Goal: Book appointment/travel/reservation

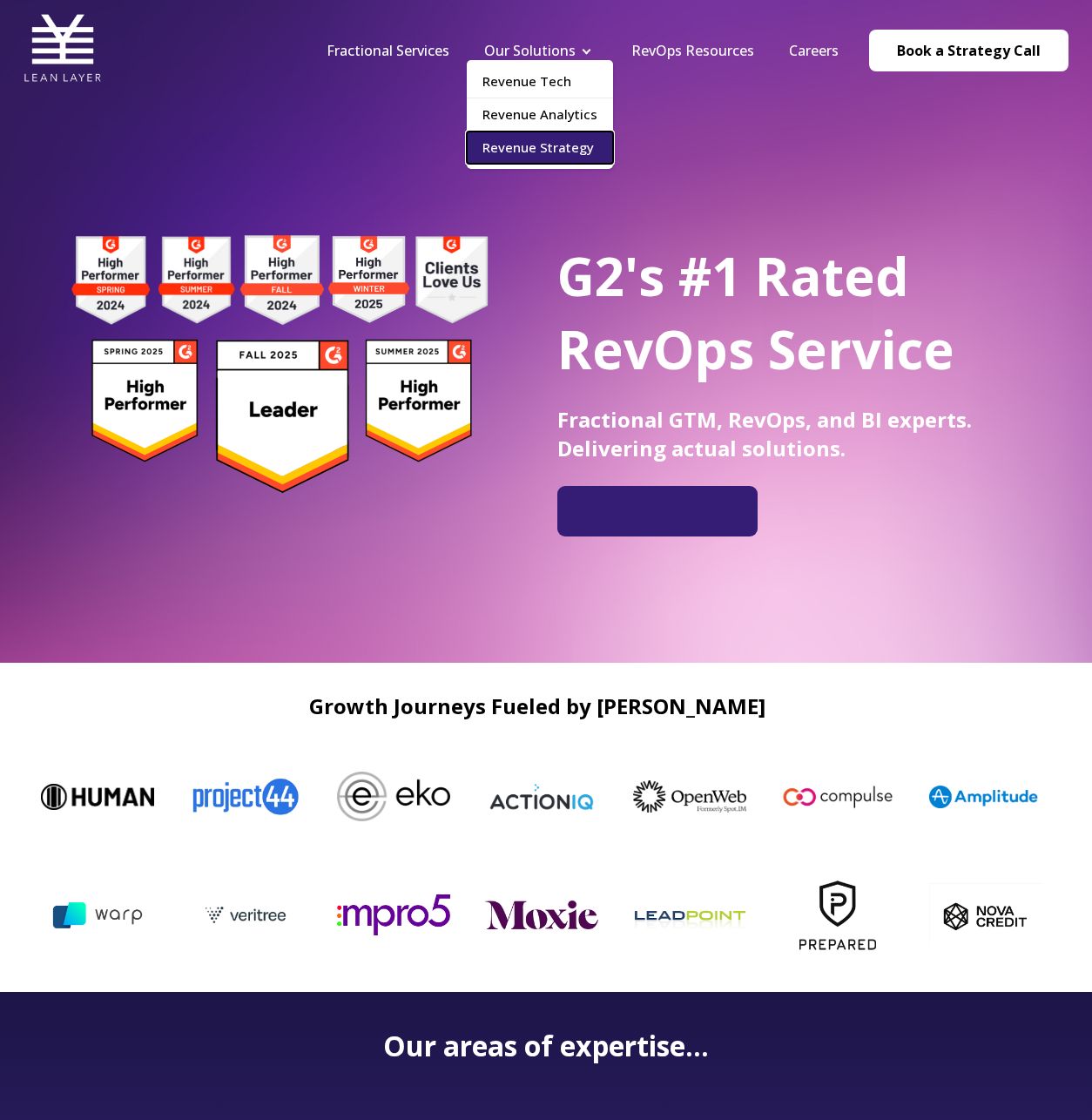
click at [527, 147] on link "Revenue Strategy" at bounding box center [540, 148] width 146 height 32
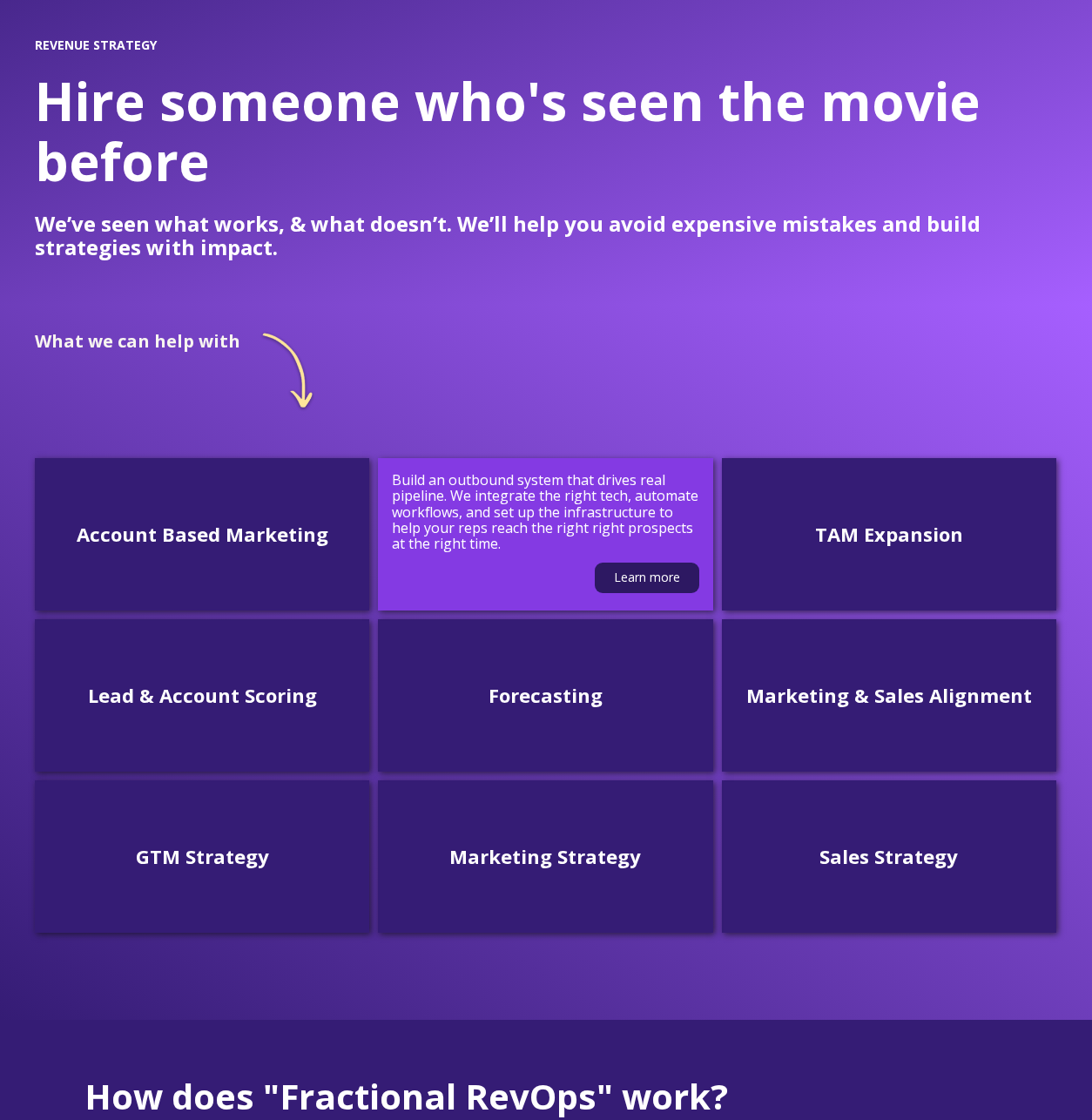
scroll to position [279, 0]
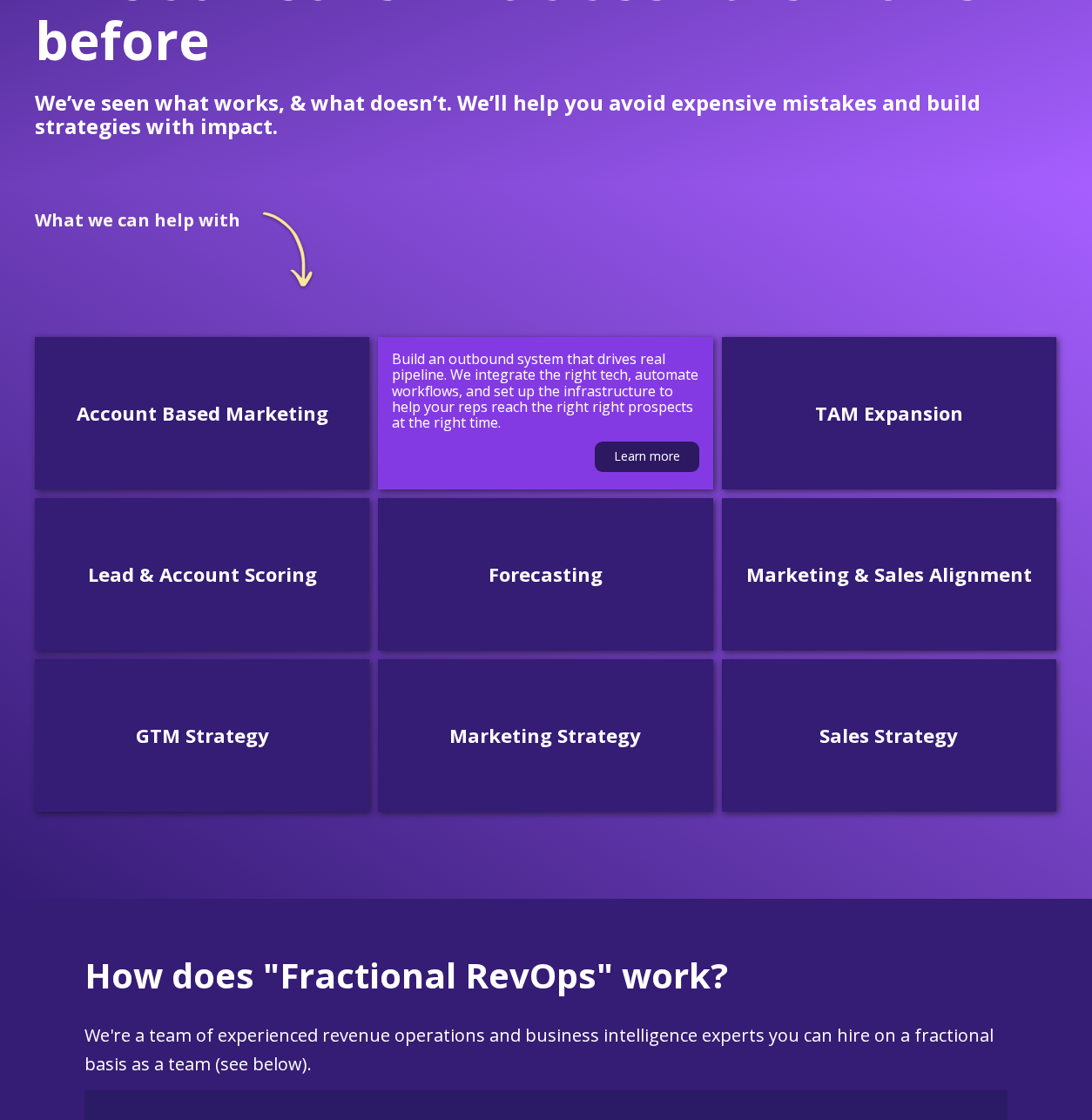
click at [520, 402] on p "Build an outbound system that drives real pipeline. We integrate the right tech…" at bounding box center [546, 391] width 307 height 80
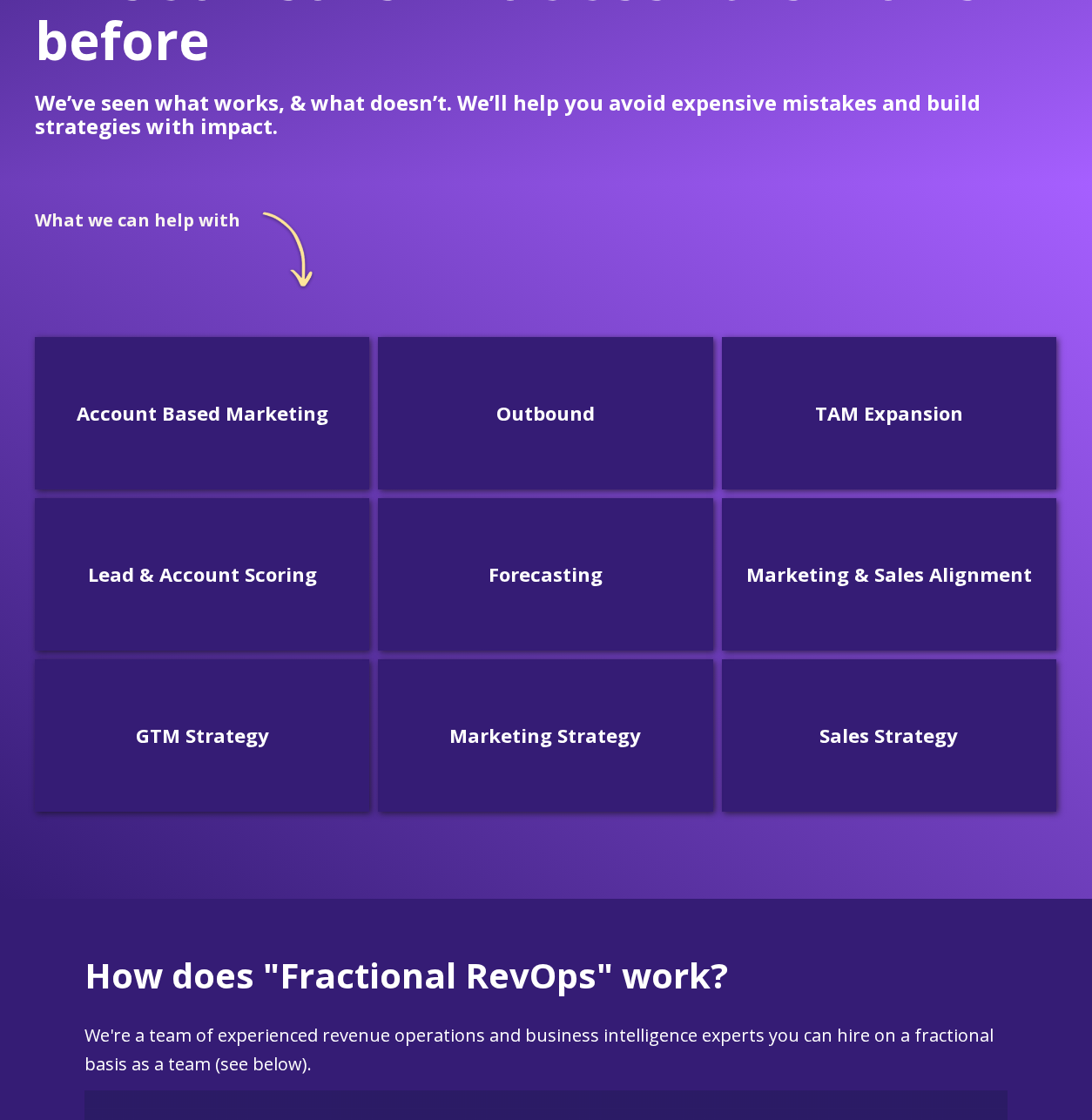
scroll to position [293, 0]
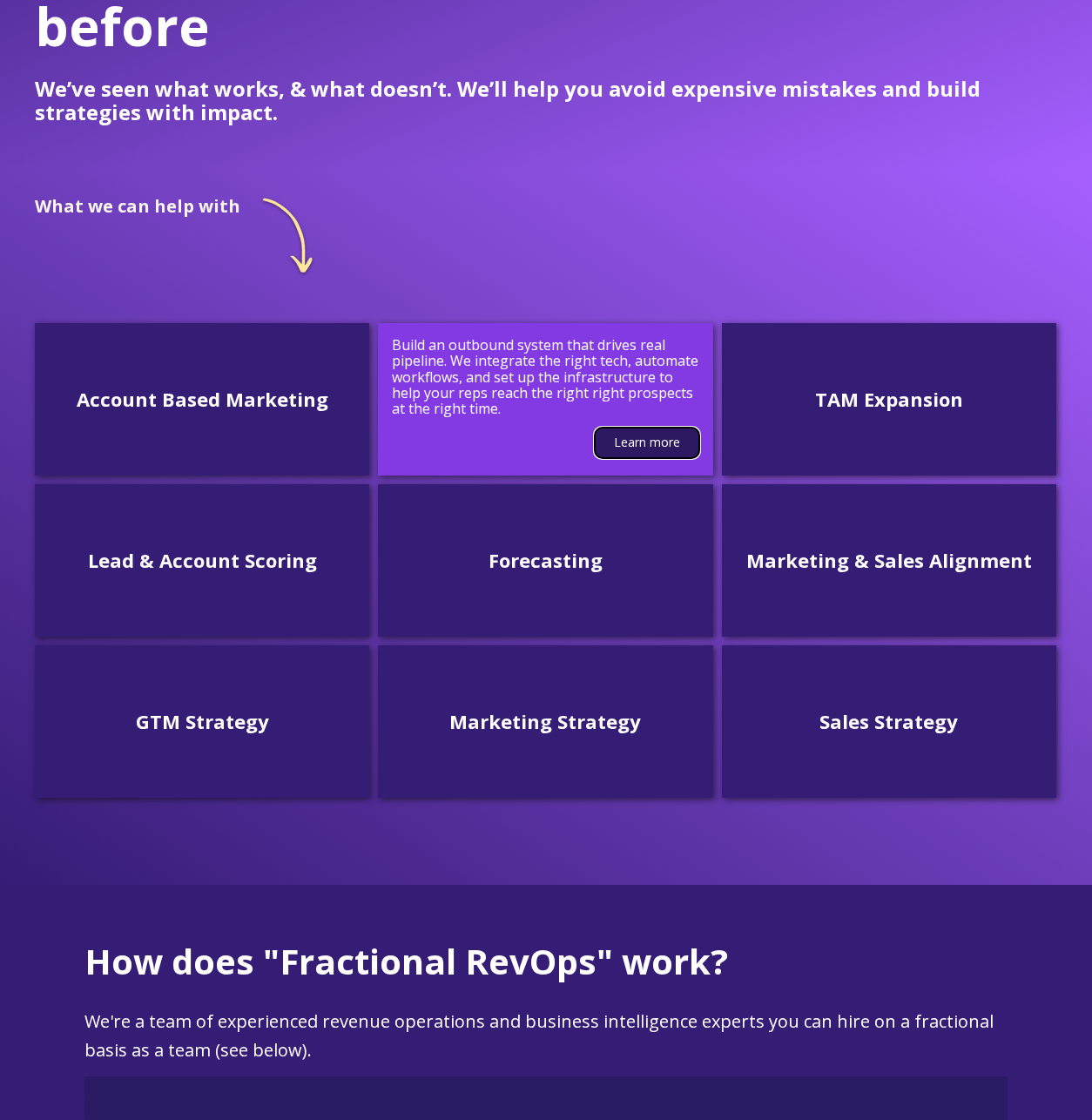
click at [632, 444] on link "Learn more" at bounding box center [648, 443] width 105 height 31
